Goal: Find specific page/section: Find specific page/section

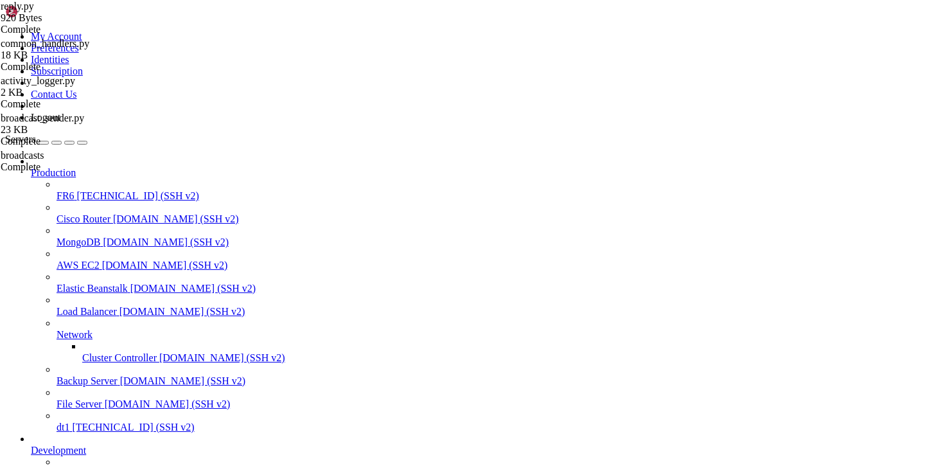
scroll to position [121, 0]
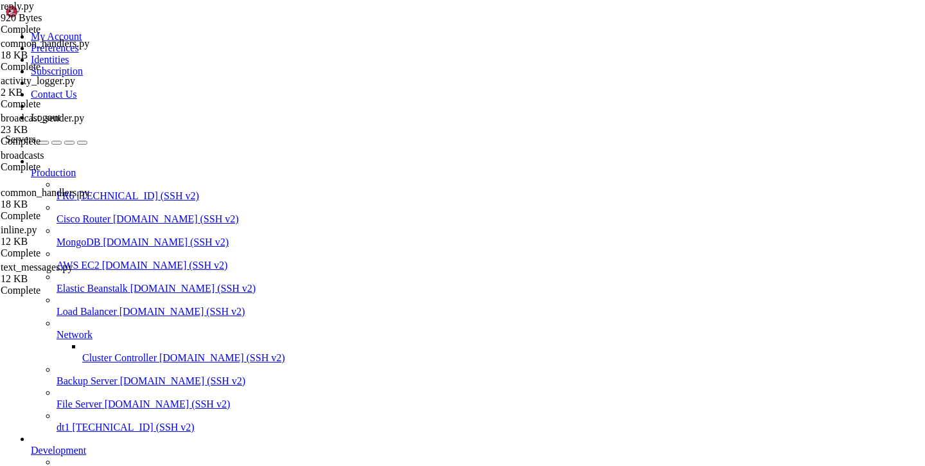
scroll to position [0, 0]
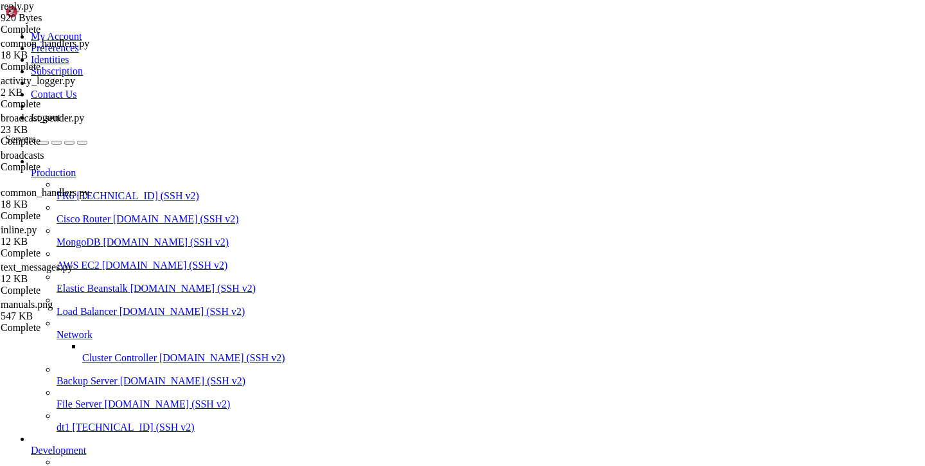
type input "/var/service/batya_vpn_bot"
